Goal: Task Accomplishment & Management: Complete application form

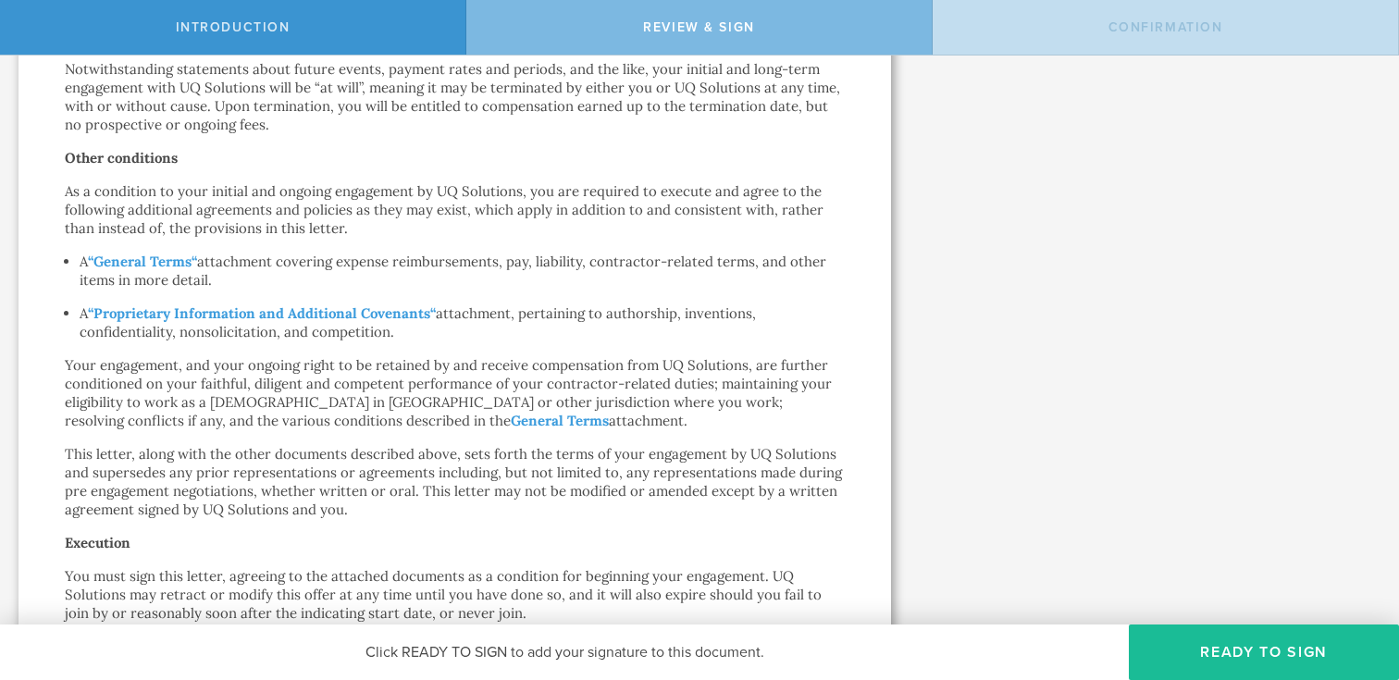
scroll to position [1124, 0]
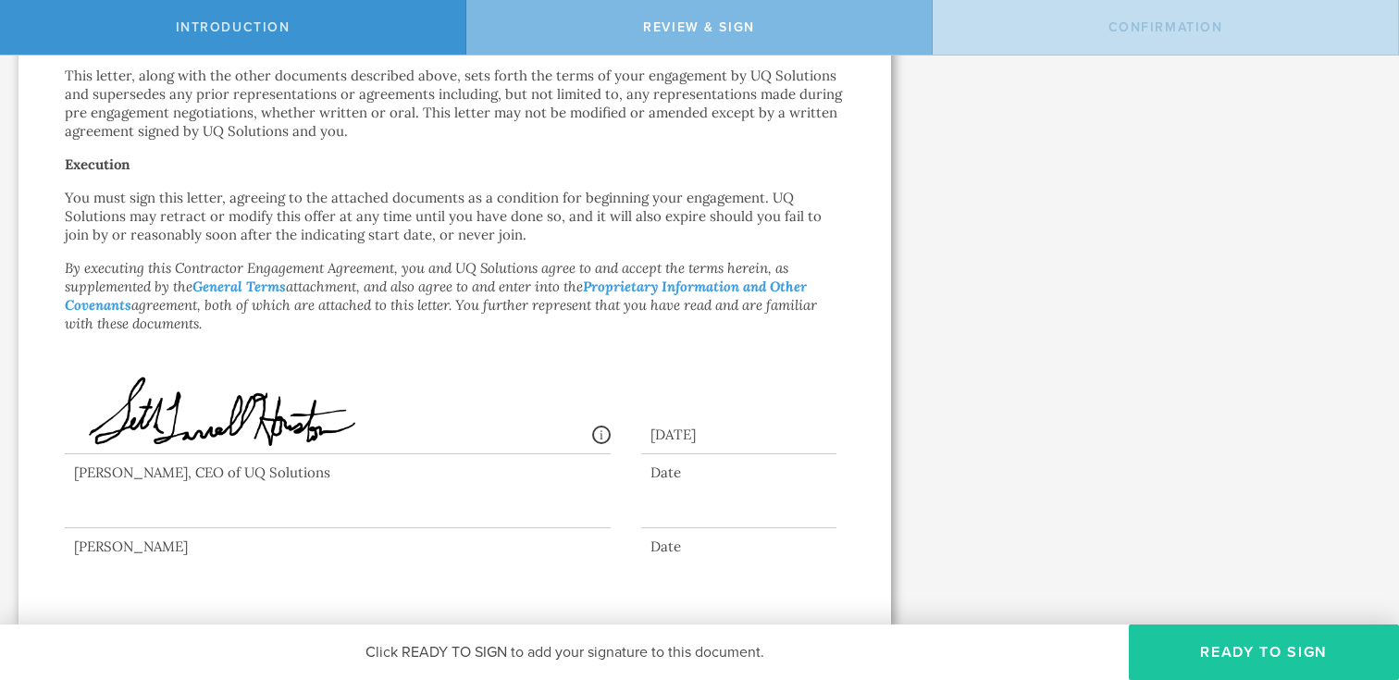
click at [1228, 638] on button "Ready to Sign" at bounding box center [1264, 653] width 270 height 56
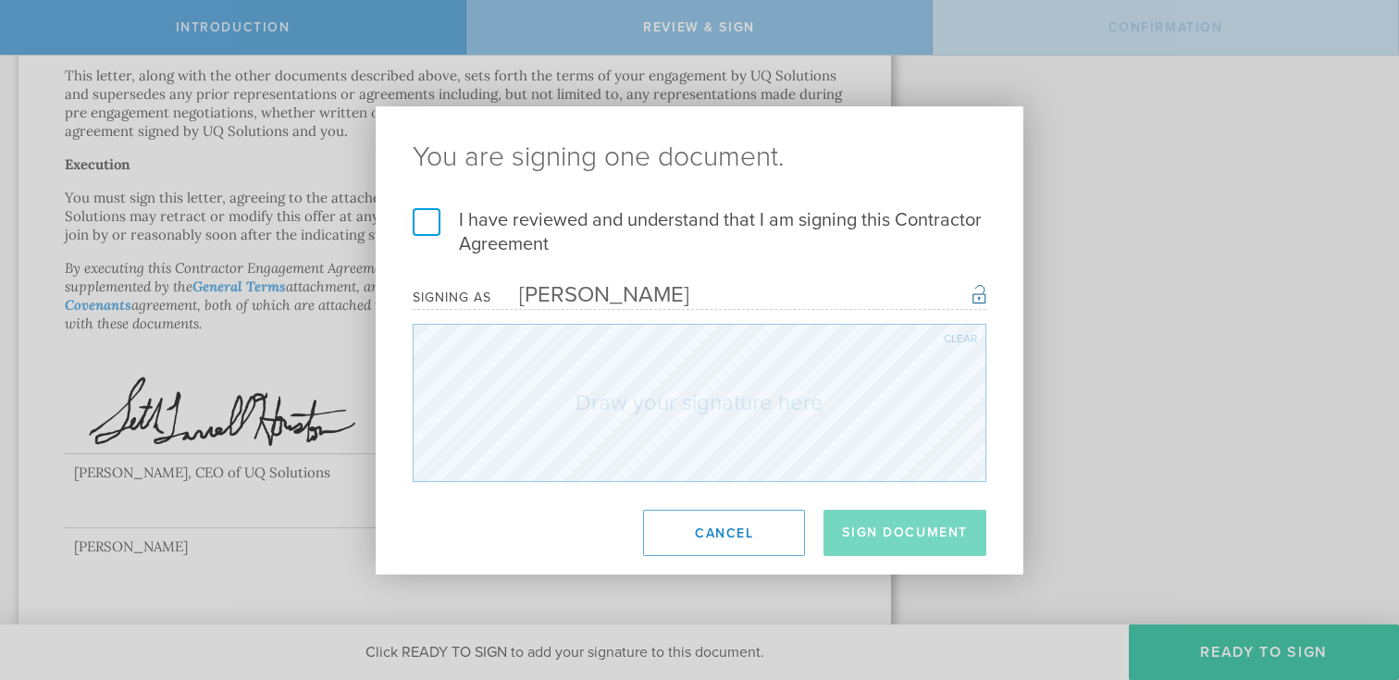
click at [422, 220] on label "I have reviewed and understand that I am signing this Contractor Agreement" at bounding box center [700, 232] width 574 height 48
click at [0, 0] on input "I have reviewed and understand that I am signing this Contractor Agreement" at bounding box center [0, 0] width 0 height 0
click at [591, 287] on div "[PERSON_NAME]" at bounding box center [590, 294] width 198 height 27
click at [955, 338] on div "Clear" at bounding box center [960, 338] width 33 height 11
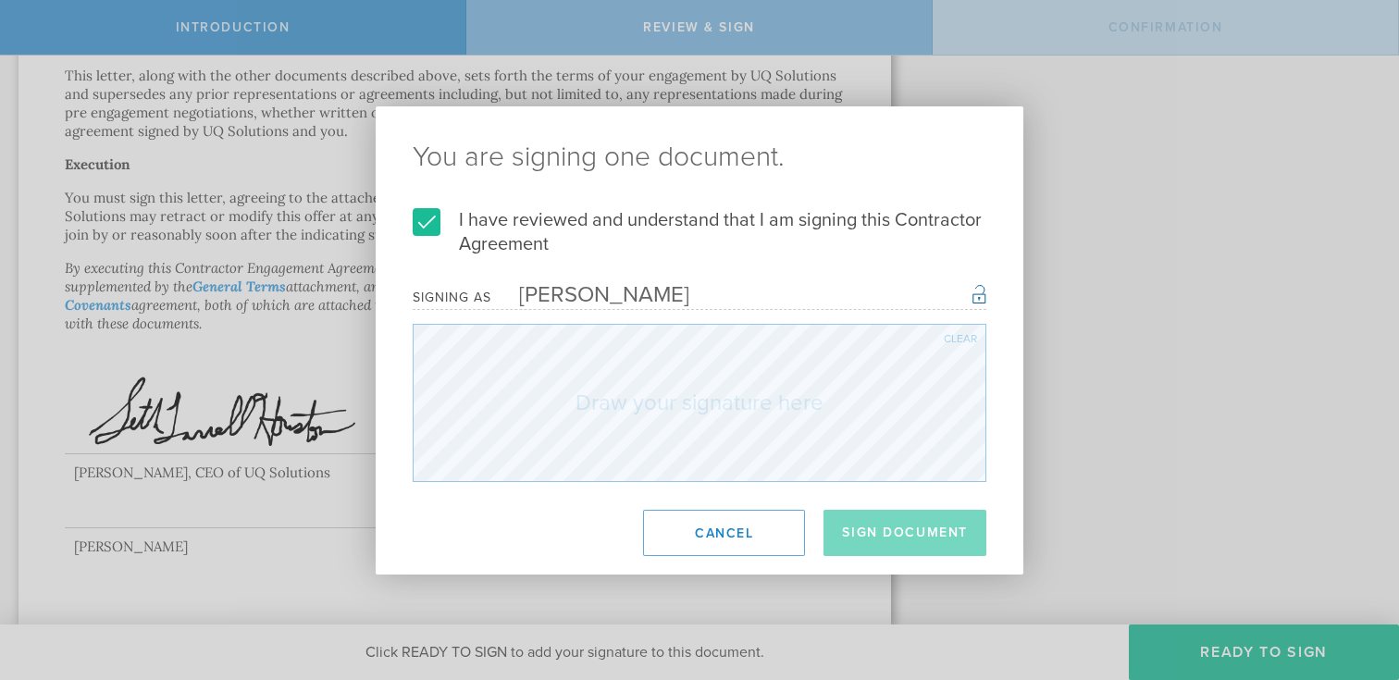
click at [600, 293] on div "[PERSON_NAME]" at bounding box center [590, 294] width 198 height 27
drag, startPoint x: 592, startPoint y: 292, endPoint x: 764, endPoint y: 295, distance: 172.1
click at [626, 307] on div "[PERSON_NAME]" at bounding box center [590, 294] width 198 height 27
click at [968, 288] on div "Signing as [PERSON_NAME] Once signed, this document will have a secure signatur…" at bounding box center [700, 297] width 574 height 26
click at [913, 538] on button "Sign Document" at bounding box center [905, 533] width 163 height 46
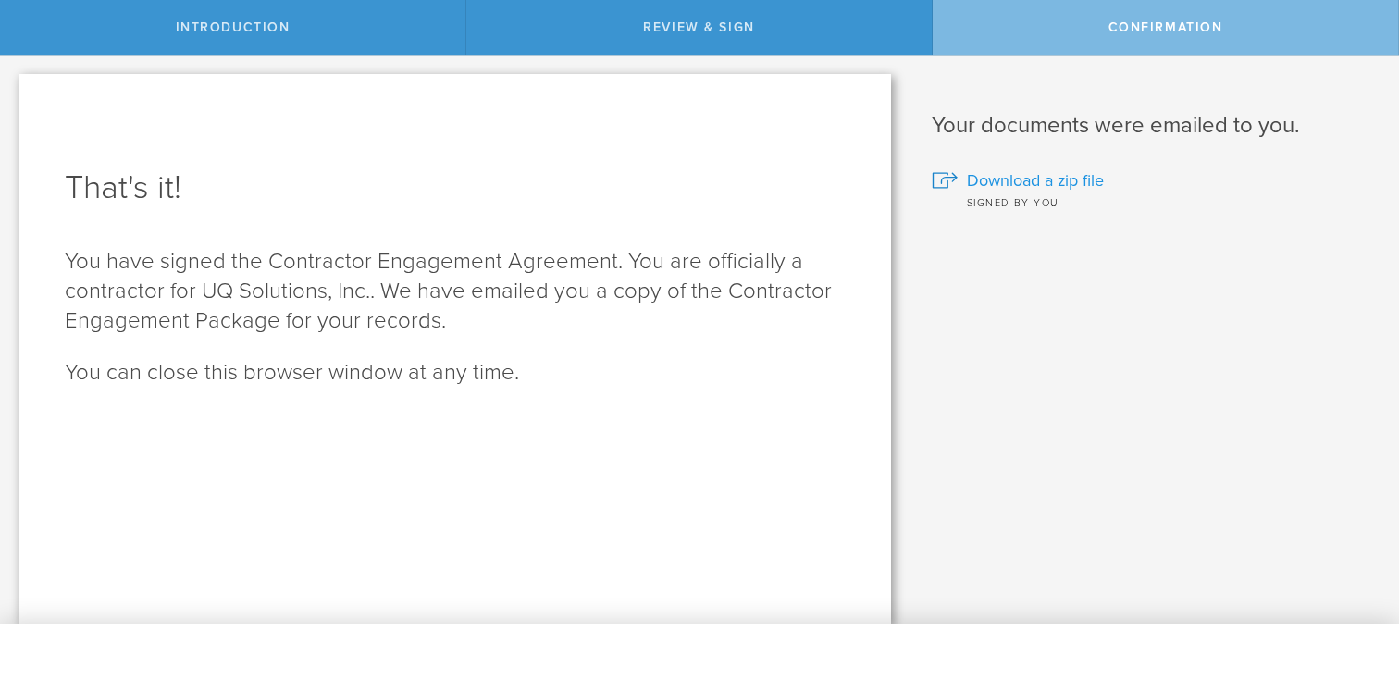
click at [1033, 177] on span "Download a zip file" at bounding box center [1035, 180] width 137 height 24
click at [1045, 171] on span "Download a zip file" at bounding box center [1035, 180] width 137 height 24
